Goal: Check status: Check status

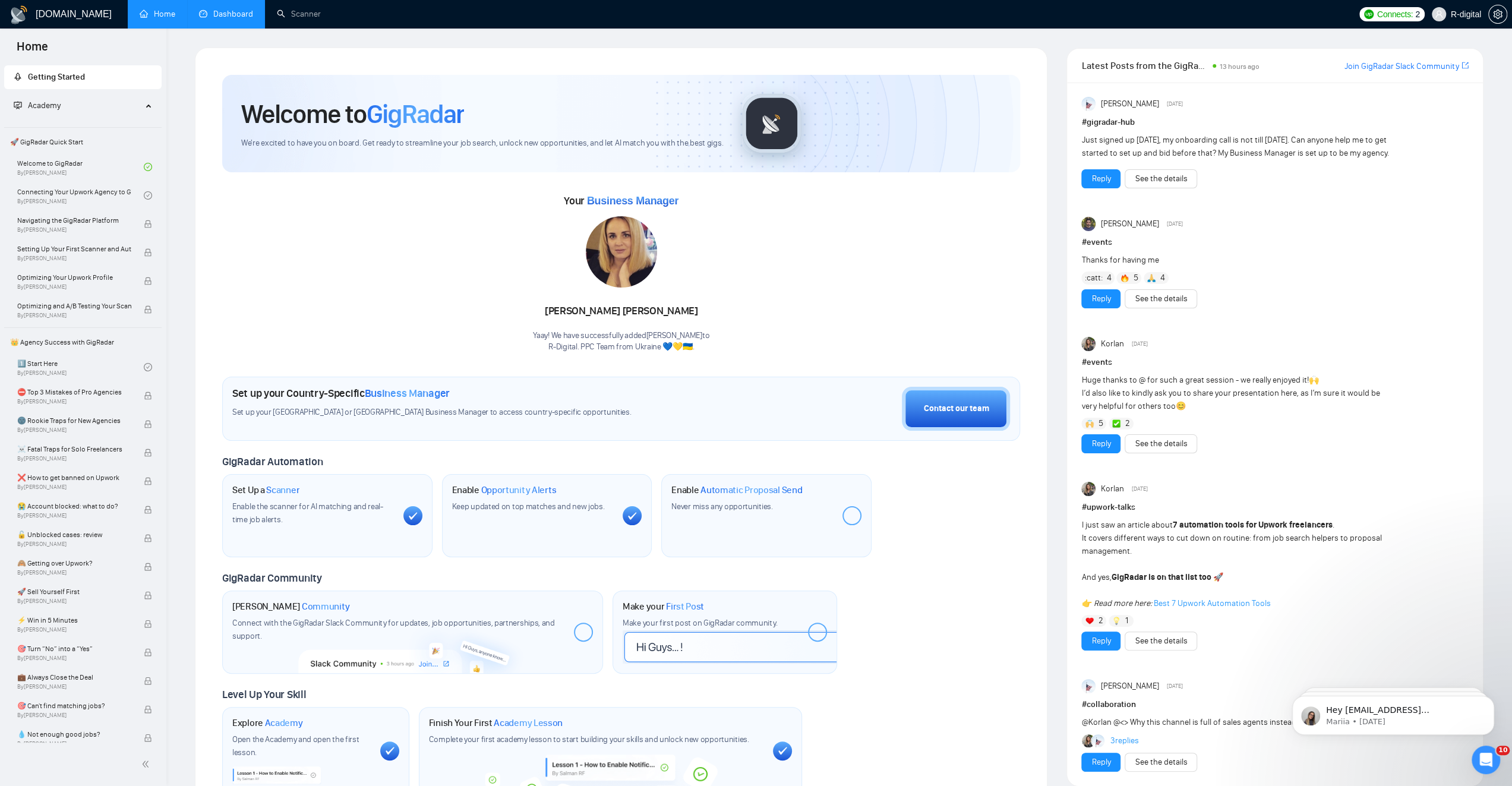
click at [238, 17] on link "Dashboard" at bounding box center [226, 13] width 54 height 10
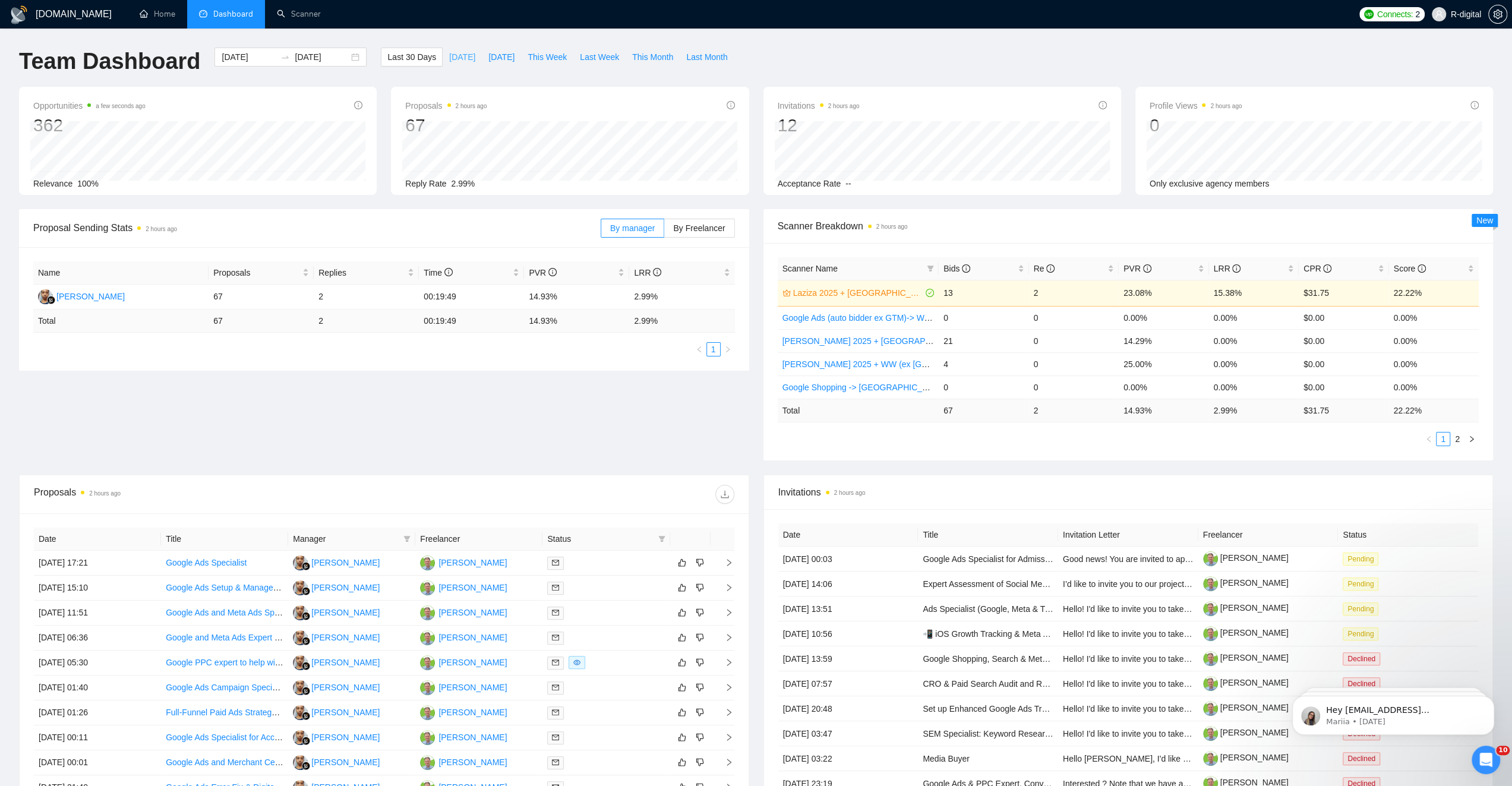
click at [449, 61] on span "[DATE]" at bounding box center [462, 57] width 26 height 13
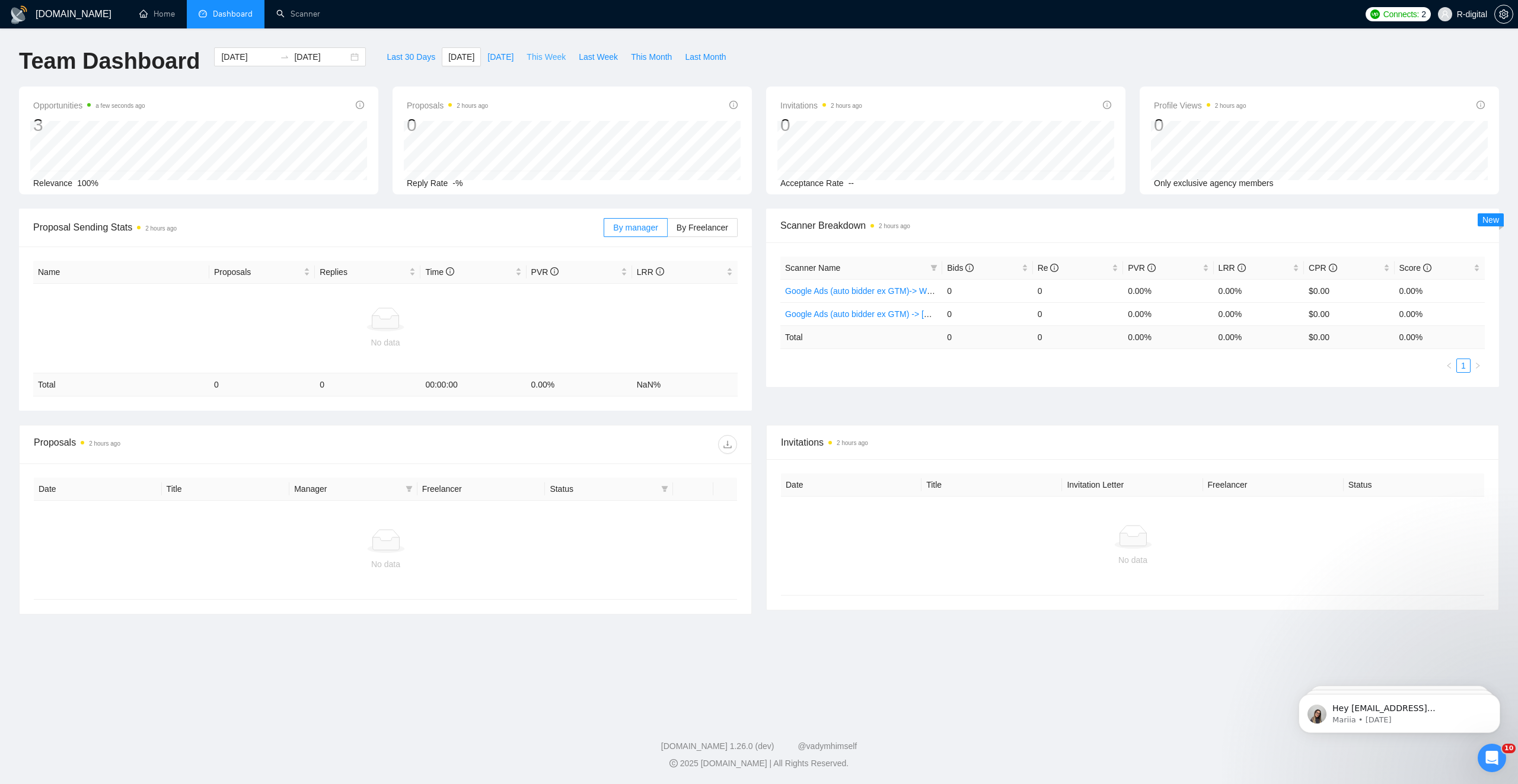
click at [536, 54] on span "This Week" at bounding box center [546, 57] width 39 height 13
type input "[DATE]"
